Goal: Task Accomplishment & Management: Use online tool/utility

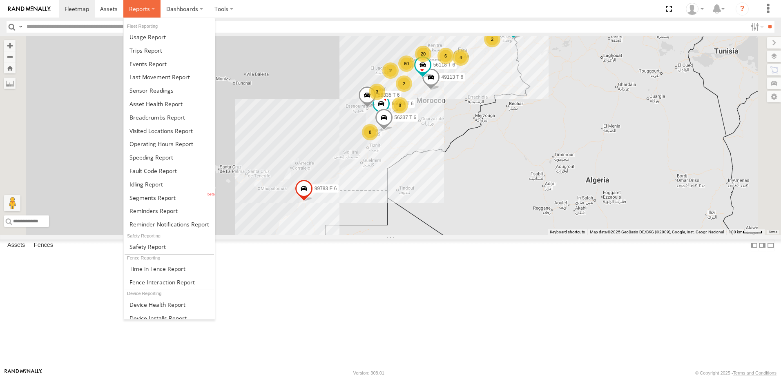
click at [147, 11] on span at bounding box center [139, 9] width 21 height 8
click at [172, 107] on span at bounding box center [155, 104] width 53 height 8
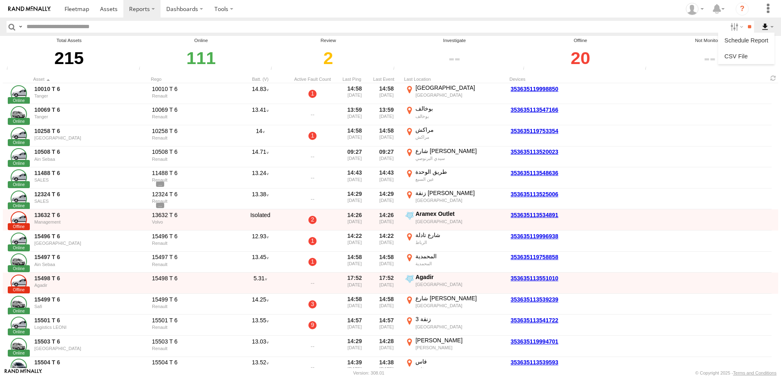
click at [763, 27] on label at bounding box center [767, 27] width 14 height 12
click at [747, 52] on link at bounding box center [746, 56] width 50 height 12
